Goal: Task Accomplishment & Management: Use online tool/utility

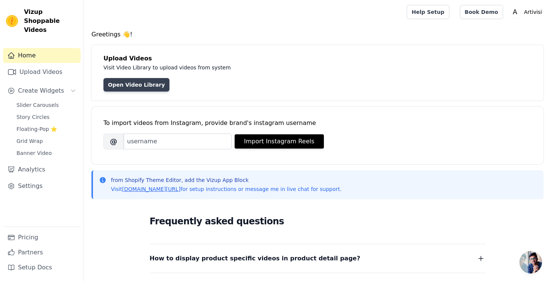
click at [150, 88] on link "Open Video Library" at bounding box center [136, 84] width 66 height 13
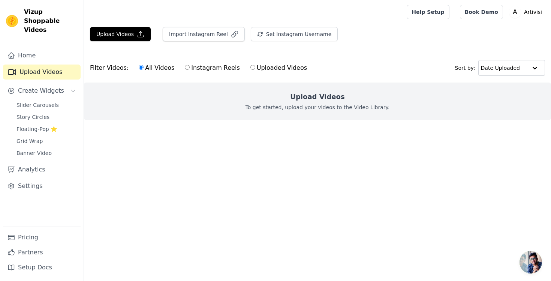
click at [133, 43] on div "Upload Videos Import Instagram Reel Set Instagram Username Import Latest IG Ree…" at bounding box center [317, 37] width 467 height 20
click at [127, 36] on button "Upload Videos" at bounding box center [120, 34] width 61 height 14
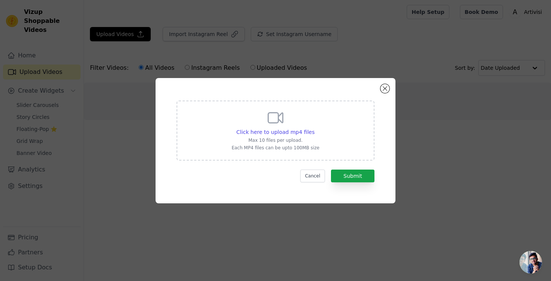
click at [271, 127] on div "Click here to upload mp4 files Max 10 files per upload. Each MP4 files can be u…" at bounding box center [276, 130] width 88 height 42
click at [314, 128] on input "Click here to upload mp4 files Max 10 files per upload. Each MP4 files can be u…" at bounding box center [314, 128] width 0 height 0
click at [279, 125] on icon at bounding box center [276, 118] width 18 height 18
click at [314, 128] on input "Click here to upload mp4 files Max 10 files per upload. Each MP4 files can be u…" at bounding box center [314, 128] width 0 height 0
type input "C:\fakepath\Video_2.mp4"
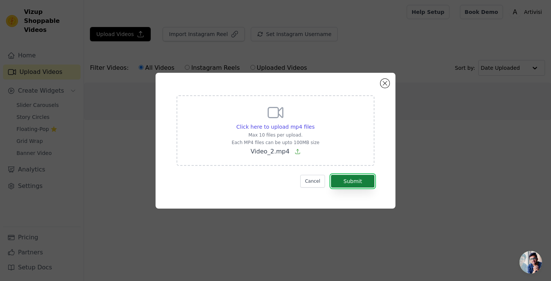
click at [348, 177] on button "Submit" at bounding box center [352, 181] width 43 height 13
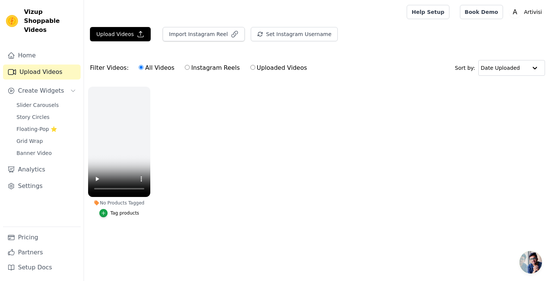
click at [135, 25] on main "Upload Videos Import Instagram Reel Set Instagram Username Import Latest IG Ree…" at bounding box center [317, 139] width 467 height 230
click at [132, 34] on button "Upload Videos" at bounding box center [120, 34] width 61 height 14
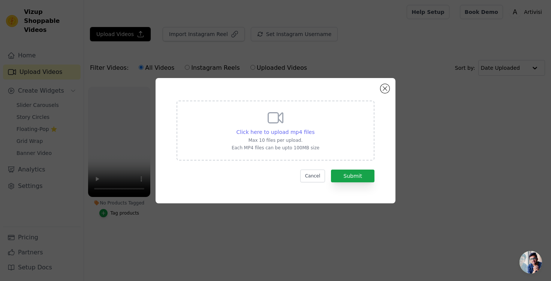
click at [269, 132] on span "Click here to upload mp4 files" at bounding box center [276, 132] width 78 height 6
click at [314, 128] on input "Click here to upload mp4 files Max 10 files per upload. Each MP4 files can be u…" at bounding box center [314, 128] width 0 height 0
type input "C:\fakepath\Video_1.mp4"
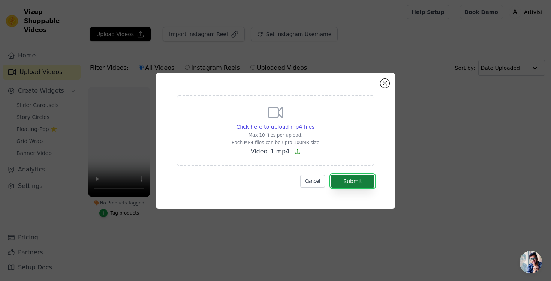
click at [360, 181] on button "Submit" at bounding box center [352, 181] width 43 height 13
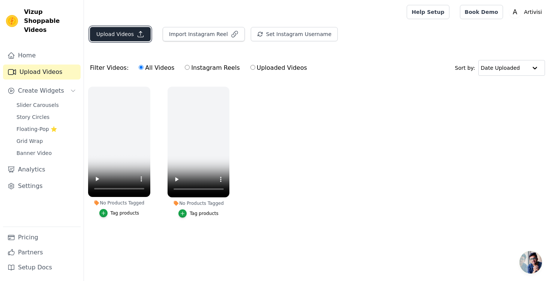
click at [122, 33] on button "Upload Videos" at bounding box center [120, 34] width 61 height 14
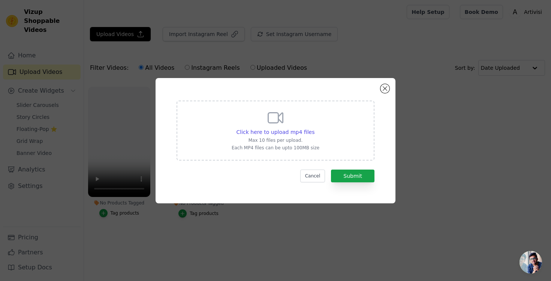
click at [273, 109] on icon at bounding box center [276, 118] width 18 height 18
click at [314, 128] on input "Click here to upload mp4 files Max 10 files per upload. Each MP4 files can be u…" at bounding box center [314, 128] width 0 height 0
type input "C:\fakepath\Video.mp4"
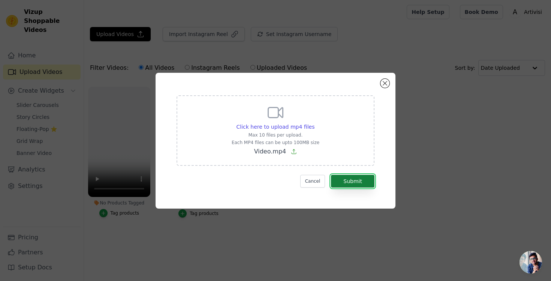
click at [360, 177] on button "Submit" at bounding box center [352, 181] width 43 height 13
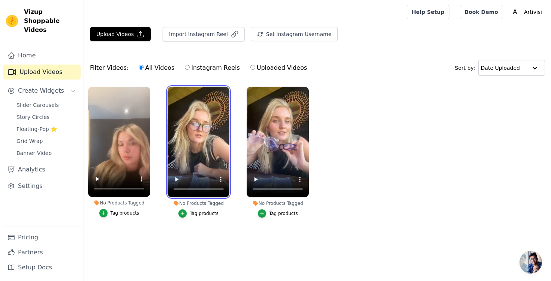
drag, startPoint x: 199, startPoint y: 133, endPoint x: 164, endPoint y: 133, distance: 35.6
click at [164, 133] on div "No Products Tagged Tag products" at bounding box center [198, 153] width 70 height 142
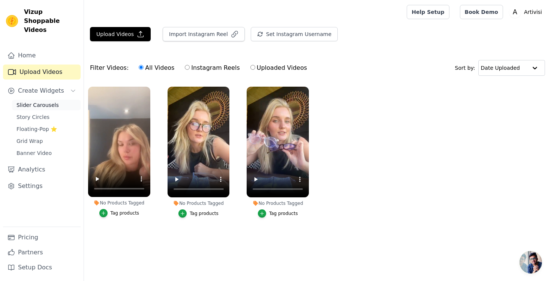
click at [41, 101] on span "Slider Carousels" at bounding box center [37, 104] width 42 height 7
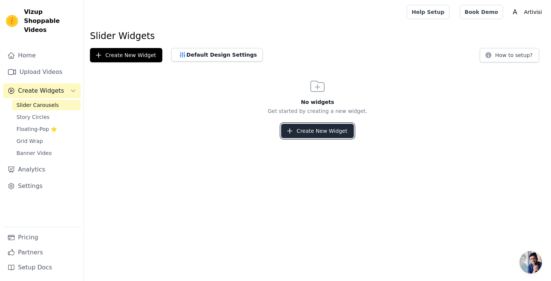
click at [296, 129] on button "Create New Widget" at bounding box center [317, 131] width 72 height 14
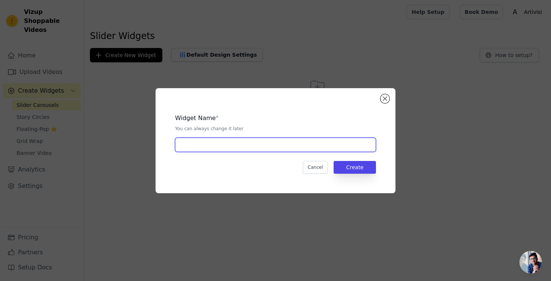
click at [287, 144] on input "text" at bounding box center [275, 145] width 201 height 14
type input "UGC product page"
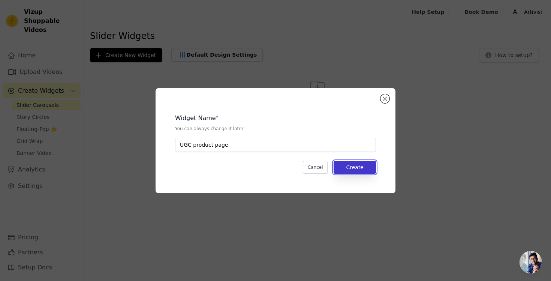
click at [355, 165] on button "Create" at bounding box center [355, 167] width 42 height 13
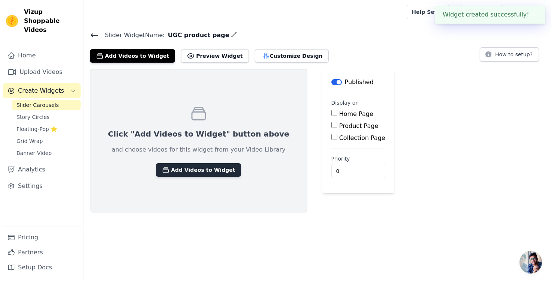
click at [214, 168] on button "Add Videos to Widget" at bounding box center [198, 169] width 85 height 13
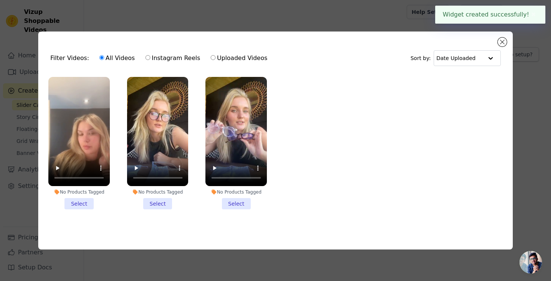
click at [91, 202] on li "No Products Tagged Select" at bounding box center [78, 143] width 61 height 132
click at [0, 0] on input "No Products Tagged Select" at bounding box center [0, 0] width 0 height 0
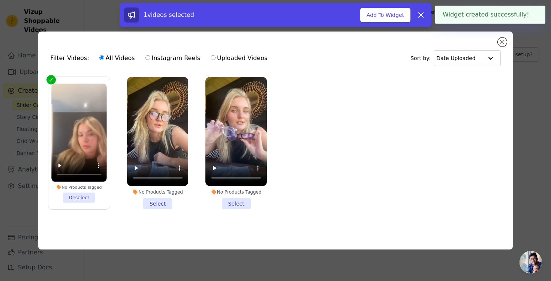
click at [135, 199] on li "No Products Tagged Select" at bounding box center [157, 143] width 61 height 132
click at [0, 0] on input "No Products Tagged Select" at bounding box center [0, 0] width 0 height 0
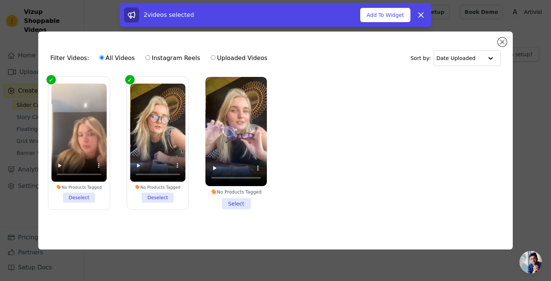
click at [226, 196] on li "No Products Tagged Select" at bounding box center [235, 143] width 61 height 132
click at [0, 0] on input "No Products Tagged Select" at bounding box center [0, 0] width 0 height 0
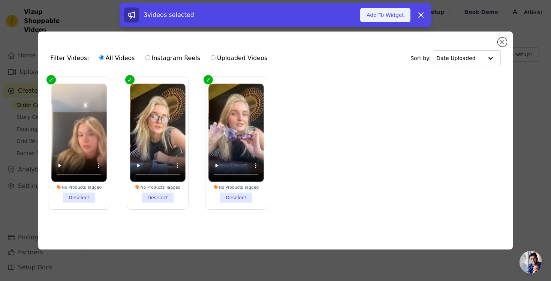
click at [397, 18] on button "Add To Widget" at bounding box center [385, 15] width 50 height 14
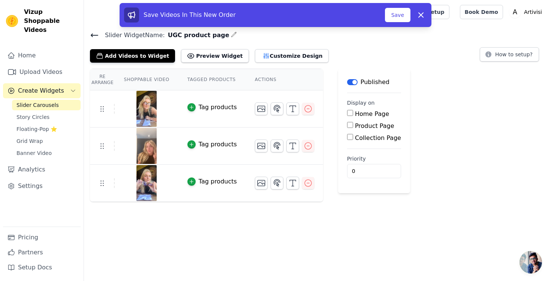
click at [110, 189] on tr "Tag products" at bounding box center [206, 183] width 233 height 37
click at [351, 127] on input "Product Page" at bounding box center [350, 125] width 6 height 6
checkbox input "true"
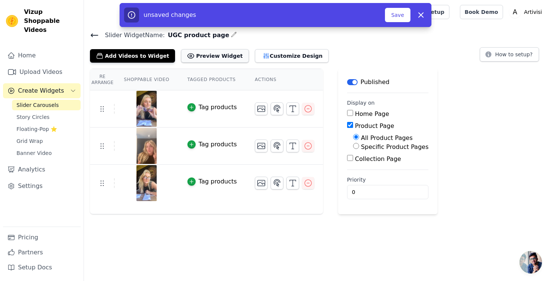
click at [215, 57] on button "Preview Widget" at bounding box center [214, 55] width 67 height 13
click at [45, 113] on span "Story Circles" at bounding box center [32, 116] width 33 height 7
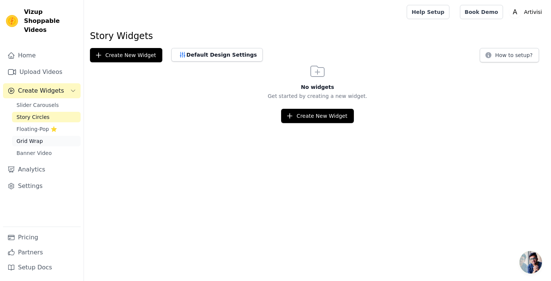
click at [48, 136] on link "Grid Wrap" at bounding box center [46, 141] width 69 height 10
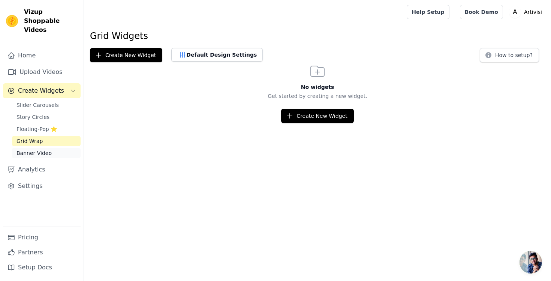
click at [48, 149] on span "Banner Video" at bounding box center [33, 152] width 35 height 7
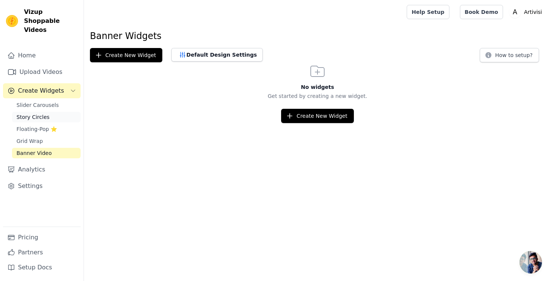
click at [48, 112] on link "Story Circles" at bounding box center [46, 117] width 69 height 10
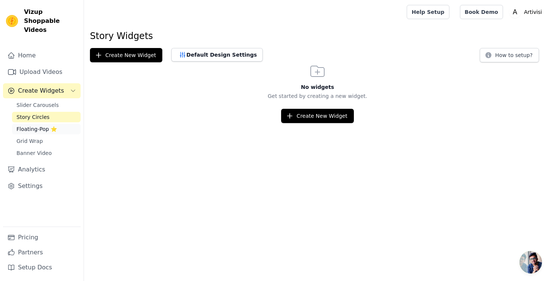
click at [50, 125] on span "Floating-Pop ⭐" at bounding box center [36, 128] width 40 height 7
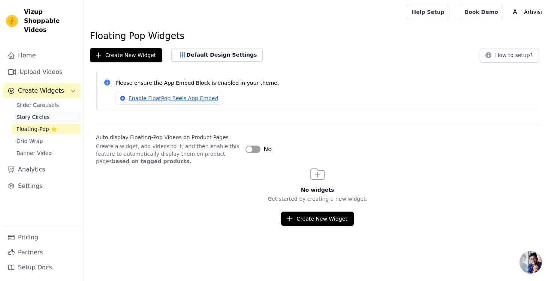
click at [47, 112] on link "Story Circles" at bounding box center [46, 117] width 69 height 10
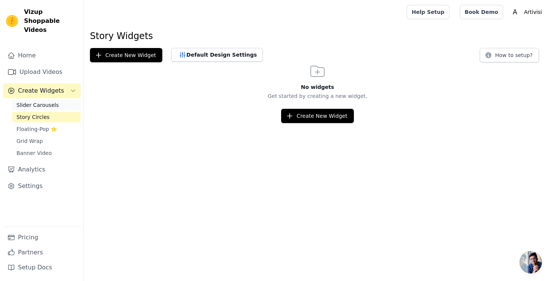
click at [46, 101] on span "Slider Carousels" at bounding box center [37, 104] width 42 height 7
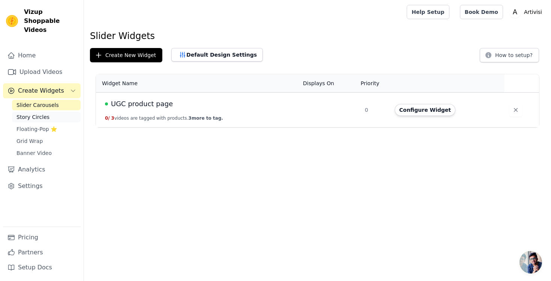
click at [46, 113] on span "Story Circles" at bounding box center [32, 116] width 33 height 7
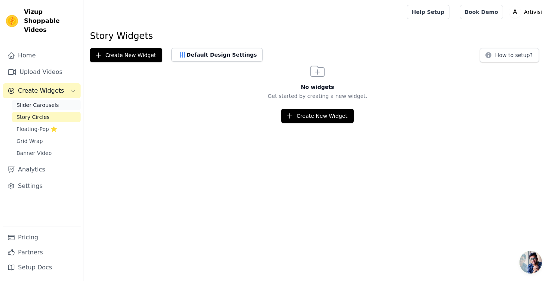
click at [48, 101] on span "Slider Carousels" at bounding box center [37, 104] width 42 height 7
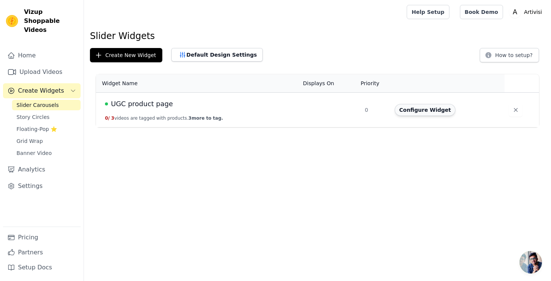
click at [418, 108] on button "Configure Widget" at bounding box center [425, 110] width 61 height 12
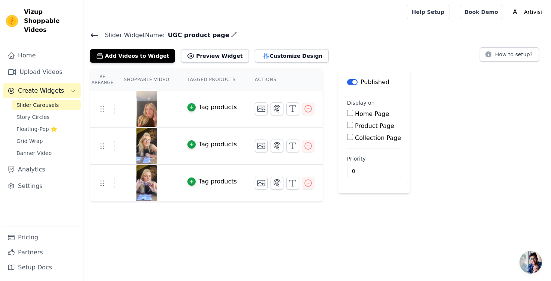
click at [347, 128] on div "Product Page" at bounding box center [374, 125] width 54 height 9
click at [348, 124] on input "Product Page" at bounding box center [350, 125] width 6 height 6
checkbox input "true"
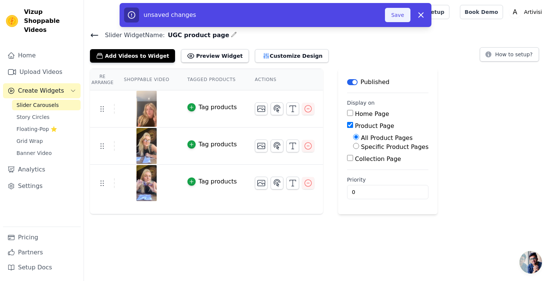
click at [400, 9] on button "Save" at bounding box center [397, 15] width 25 height 14
click at [397, 15] on button "Save" at bounding box center [397, 15] width 25 height 14
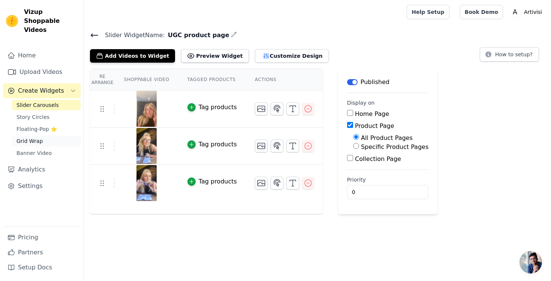
click at [43, 136] on link "Grid Wrap" at bounding box center [46, 141] width 69 height 10
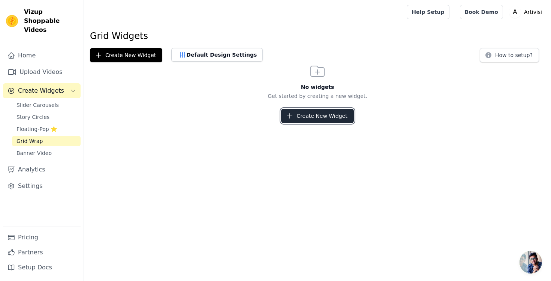
click at [318, 112] on button "Create New Widget" at bounding box center [317, 116] width 72 height 14
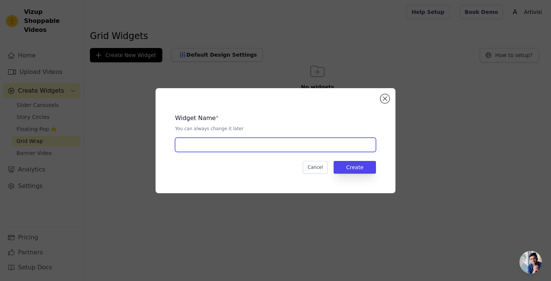
click at [293, 147] on input "text" at bounding box center [275, 145] width 201 height 14
type input "test 2"
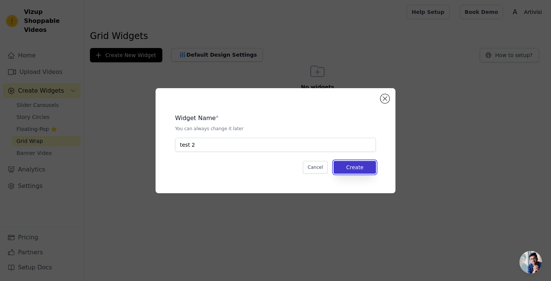
click at [344, 162] on button "Create" at bounding box center [355, 167] width 42 height 13
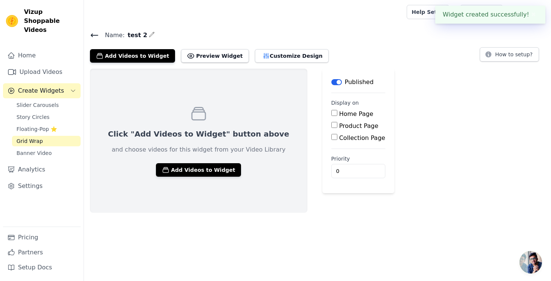
click at [331, 80] on button "Label" at bounding box center [336, 82] width 10 height 6
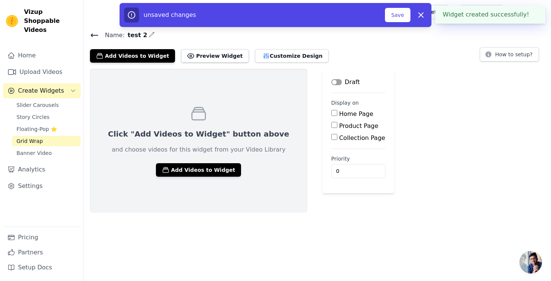
click at [214, 159] on div "Click "Add Videos to Widget" button above and choose videos for this widget fro…" at bounding box center [198, 141] width 217 height 144
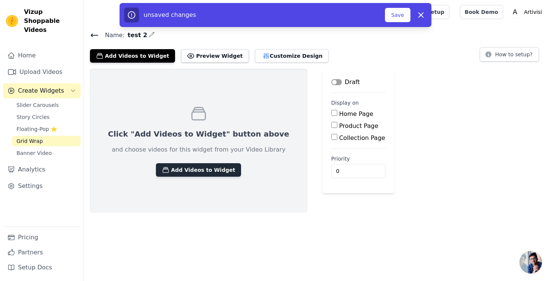
click at [205, 168] on button "Add Videos to Widget" at bounding box center [198, 169] width 85 height 13
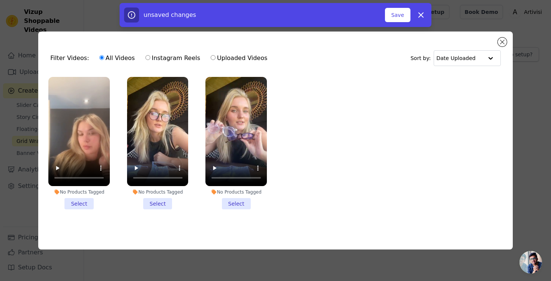
click at [87, 204] on li "No Products Tagged Select" at bounding box center [78, 143] width 61 height 132
click at [0, 0] on input "No Products Tagged Select" at bounding box center [0, 0] width 0 height 0
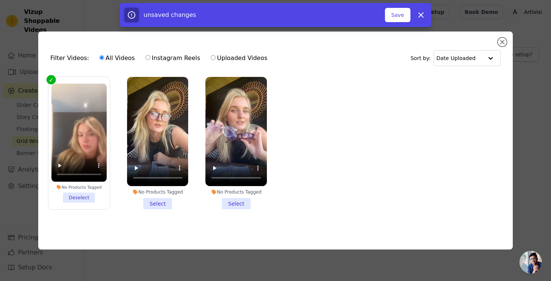
click at [145, 201] on li "No Products Tagged Select" at bounding box center [157, 143] width 61 height 132
click at [0, 0] on input "No Products Tagged Select" at bounding box center [0, 0] width 0 height 0
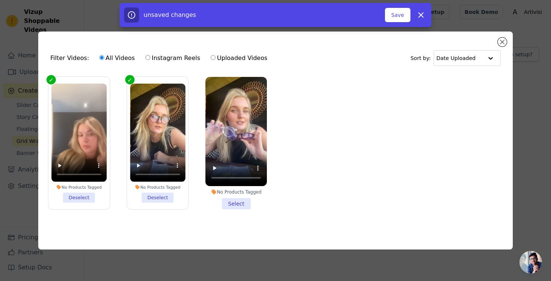
click at [216, 200] on li "No Products Tagged Select" at bounding box center [235, 143] width 61 height 132
click at [0, 0] on input "No Products Tagged Select" at bounding box center [0, 0] width 0 height 0
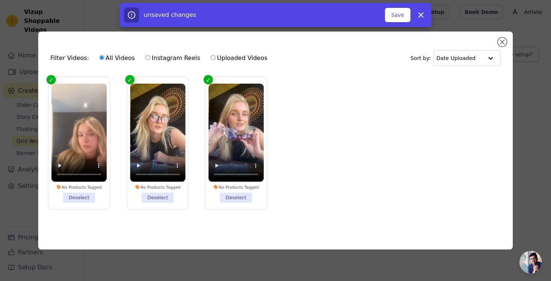
click at [507, 30] on div "3 videos selected Add To Widget Dismiss" at bounding box center [275, 16] width 551 height 27
click at [507, 36] on div "Filter Videos: All Videos Instagram Reels Uploaded Videos Sort by: Date Uploade…" at bounding box center [275, 140] width 474 height 218
click at [506, 38] on div "Filter Videos: All Videos Instagram Reels Uploaded Videos Sort by: Date Uploade…" at bounding box center [275, 140] width 474 height 218
click at [503, 39] on button "Close modal" at bounding box center [502, 41] width 9 height 9
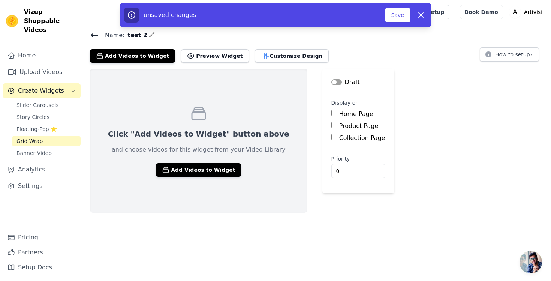
click at [195, 185] on div "Click "Add Videos to Widget" button above and choose videos for this widget fro…" at bounding box center [198, 141] width 217 height 144
click at [190, 172] on button "Add Videos to Widget" at bounding box center [198, 169] width 85 height 13
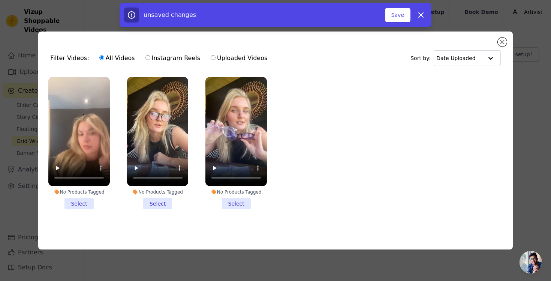
drag, startPoint x: 85, startPoint y: 204, endPoint x: 93, endPoint y: 200, distance: 8.2
click at [85, 204] on li "No Products Tagged Select" at bounding box center [78, 143] width 61 height 132
click at [0, 0] on input "No Products Tagged Select" at bounding box center [0, 0] width 0 height 0
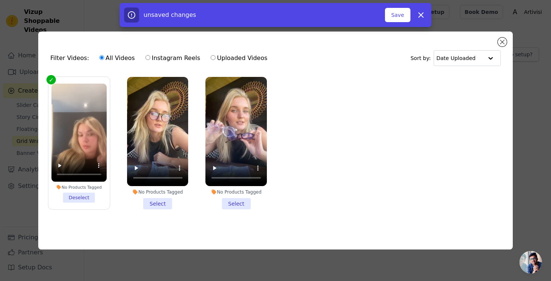
click at [158, 201] on li "No Products Tagged Select" at bounding box center [157, 143] width 61 height 132
click at [0, 0] on input "No Products Tagged Select" at bounding box center [0, 0] width 0 height 0
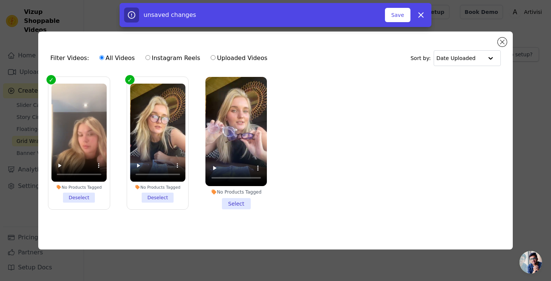
click at [234, 197] on li "No Products Tagged Select" at bounding box center [235, 143] width 61 height 132
click at [0, 0] on input "No Products Tagged Select" at bounding box center [0, 0] width 0 height 0
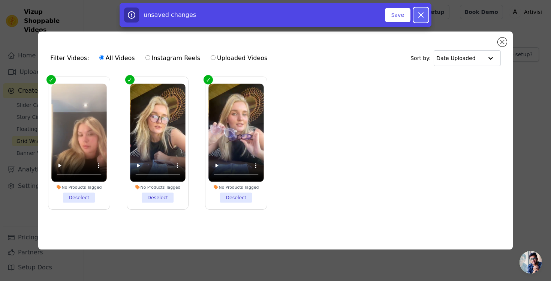
click at [420, 13] on icon "button" at bounding box center [421, 15] width 4 height 4
click at [391, 16] on button "Add To Widget" at bounding box center [385, 15] width 50 height 14
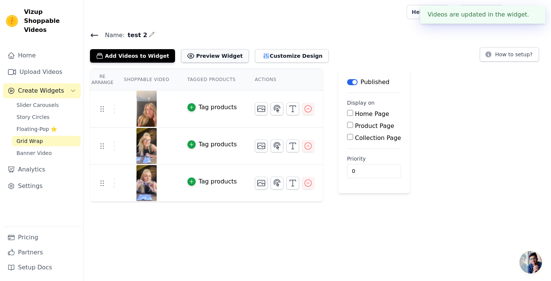
click at [214, 61] on button "Preview Widget" at bounding box center [214, 55] width 67 height 13
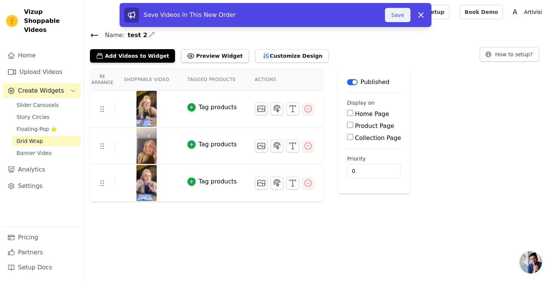
click at [397, 18] on button "Save" at bounding box center [397, 15] width 25 height 14
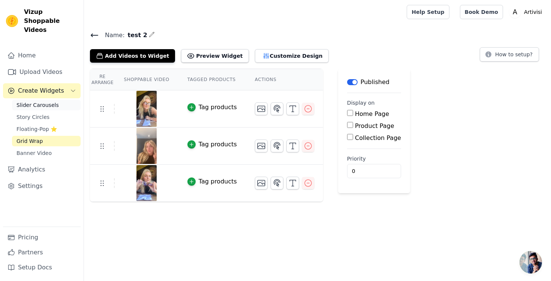
click at [48, 101] on span "Slider Carousels" at bounding box center [37, 104] width 42 height 7
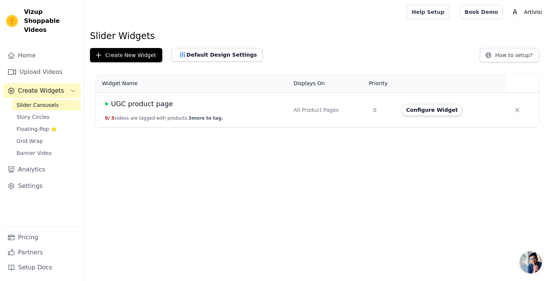
click at [160, 111] on td "UGC product page 0 / 3 videos are tagged with products. 3 more to tag." at bounding box center [192, 110] width 193 height 35
click at [444, 108] on button "Configure Widget" at bounding box center [432, 110] width 61 height 12
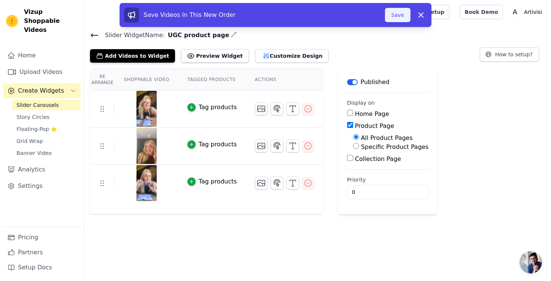
click at [399, 15] on button "Save" at bounding box center [397, 15] width 25 height 14
